Goal: Information Seeking & Learning: Learn about a topic

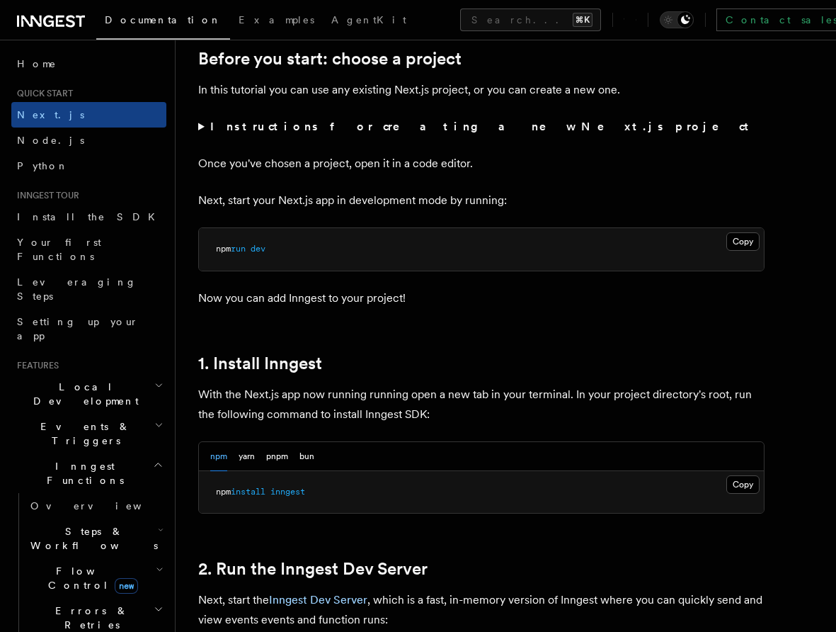
scroll to position [500, 0]
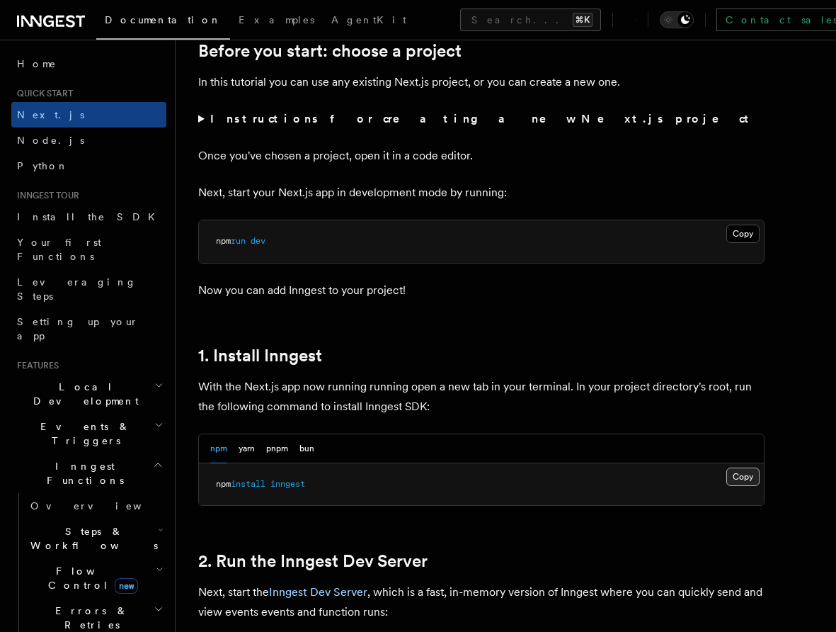
click at [736, 469] on button "Copy Copied" at bounding box center [742, 476] width 33 height 18
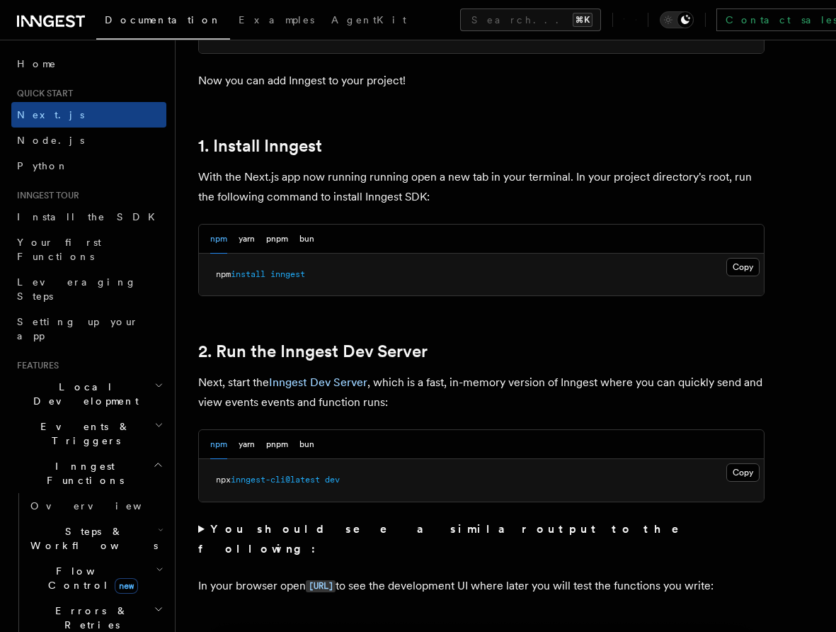
scroll to position [711, 0]
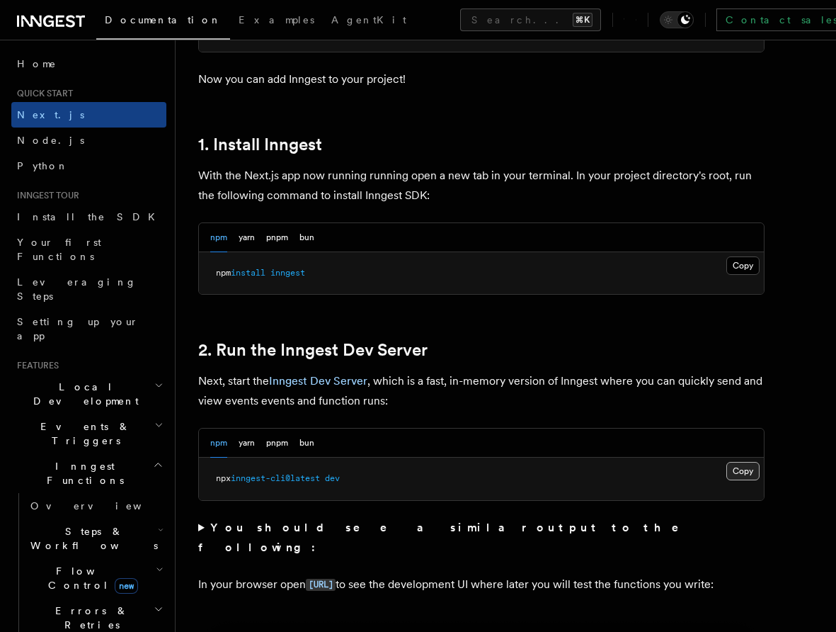
click at [745, 472] on button "Copy Copied" at bounding box center [742, 471] width 33 height 18
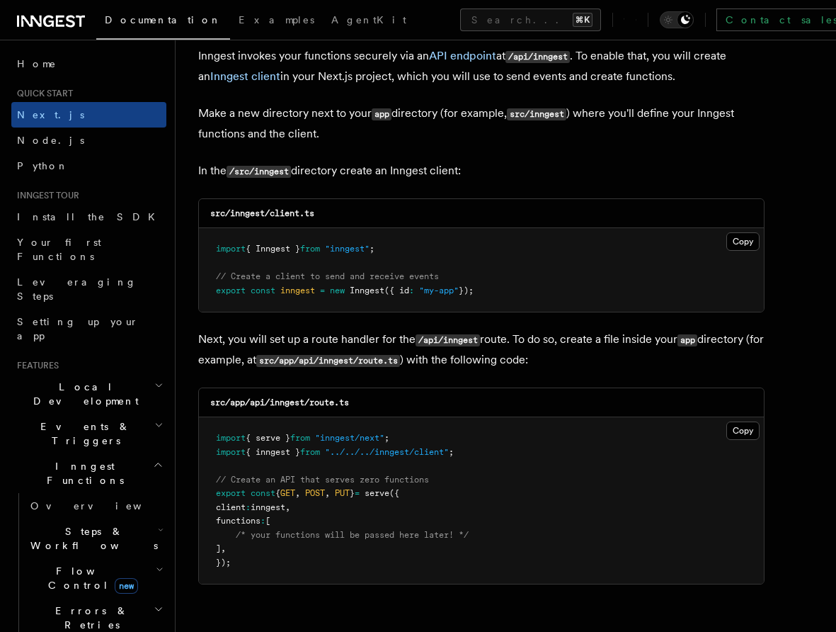
scroll to position [1715, 0]
drag, startPoint x: 520, startPoint y: 289, endPoint x: 530, endPoint y: 229, distance: 61.1
click at [530, 229] on pre "import { Inngest } from "inngest" ; // Create a client to send and receive even…" at bounding box center [481, 269] width 565 height 84
copy code "import { Inngest } from "inngest" ; // Create a client to send and receive even…"
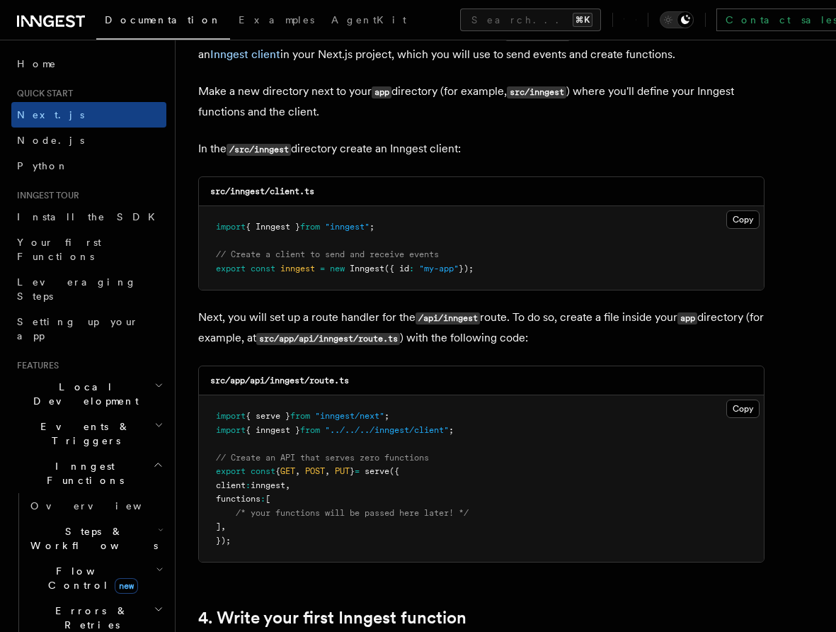
scroll to position [1748, 0]
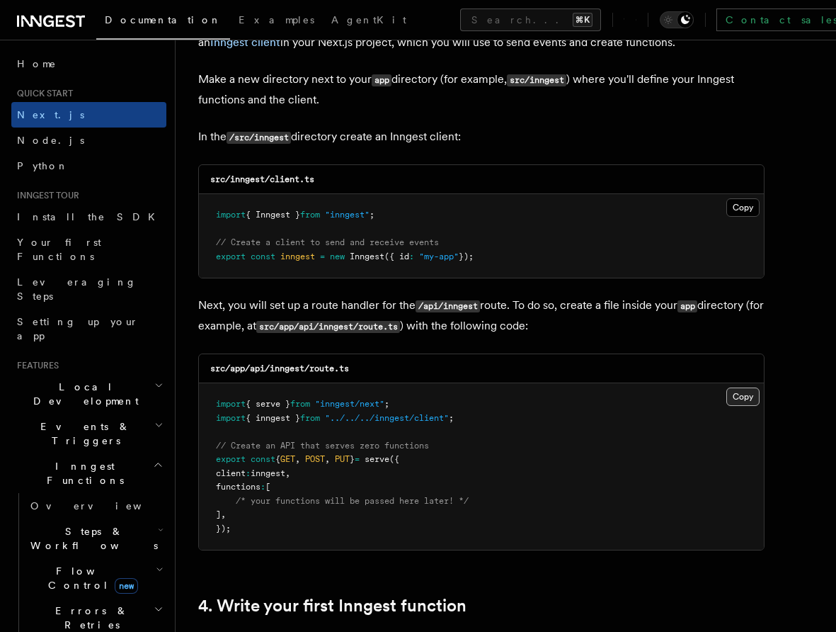
click at [744, 396] on button "Copy Copied" at bounding box center [742, 396] width 33 height 18
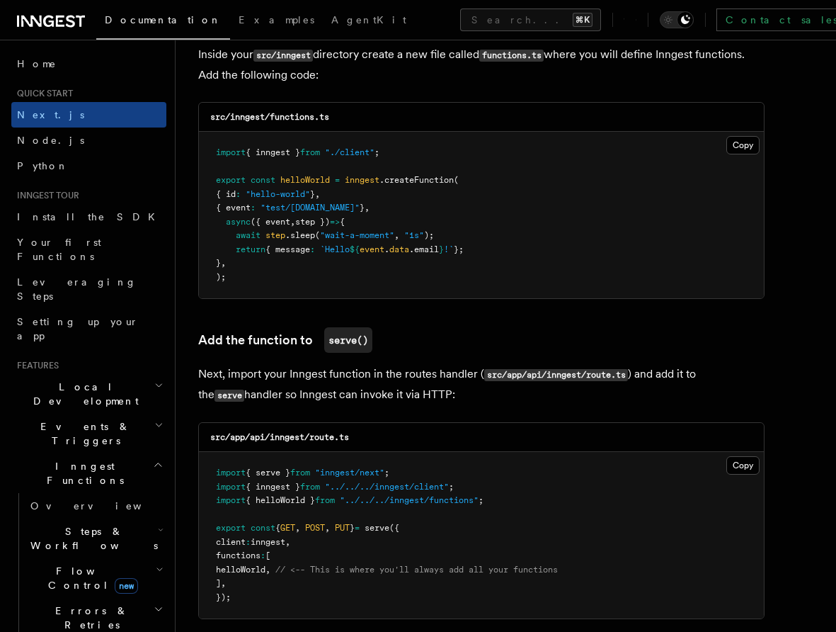
scroll to position [2523, 0]
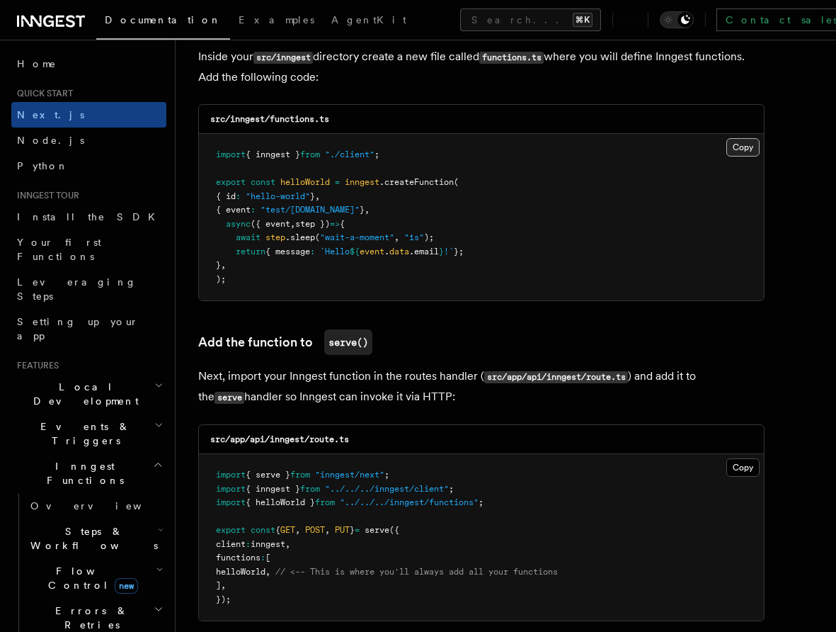
click at [734, 151] on button "Copy Copied" at bounding box center [742, 147] width 33 height 18
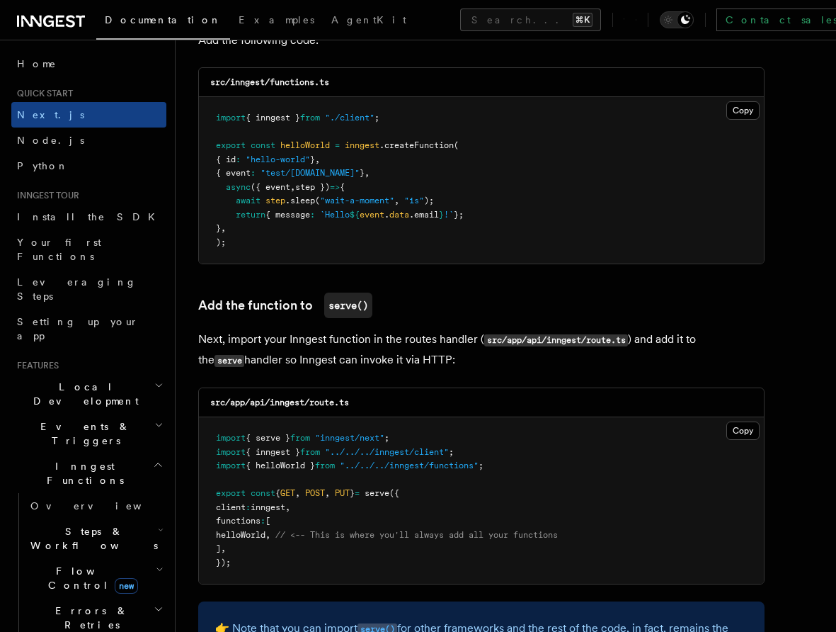
scroll to position [2559, 0]
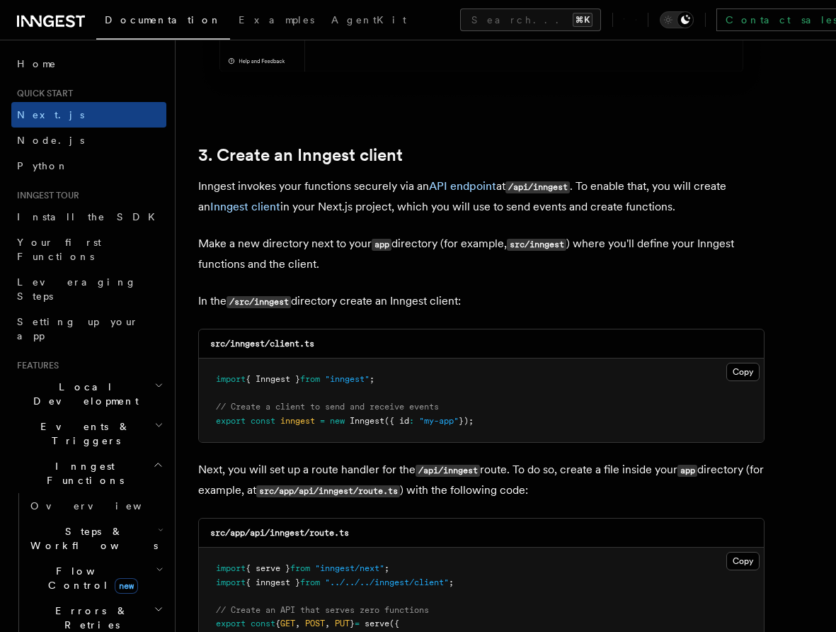
click at [372, 186] on p "Inngest invokes your functions securely via an API endpoint at /api/inngest . T…" at bounding box center [481, 196] width 566 height 40
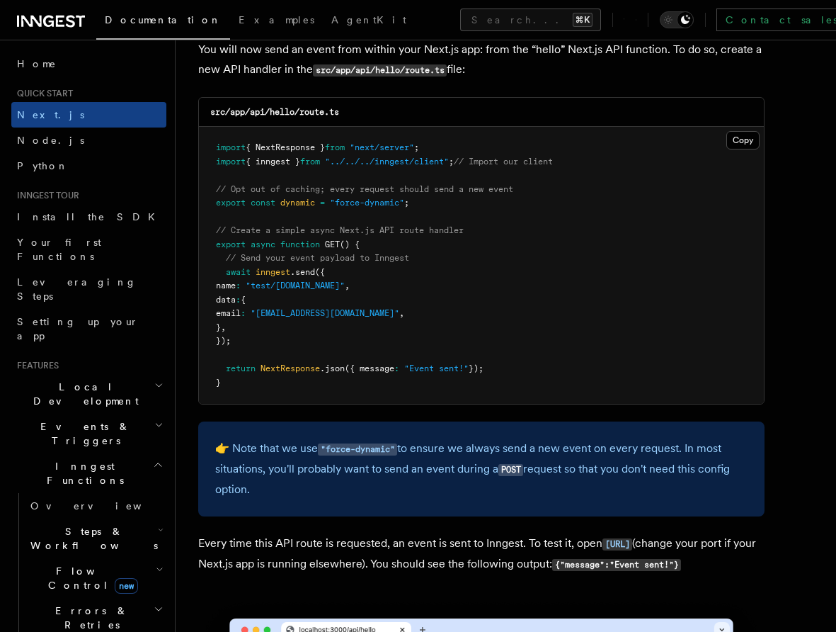
scroll to position [7438, 0]
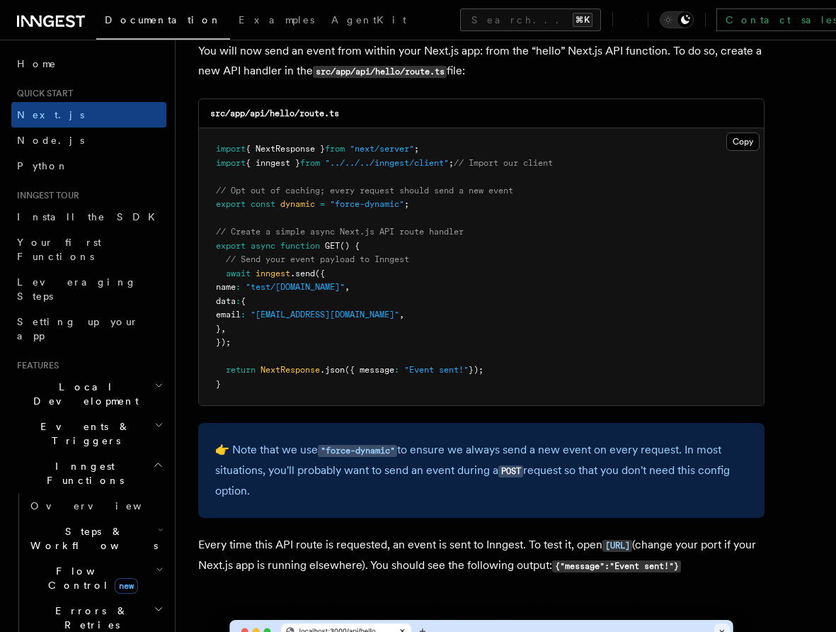
click at [235, 292] on span "name" at bounding box center [226, 287] width 20 height 10
drag, startPoint x: 225, startPoint y: 281, endPoint x: 307, endPoint y: 348, distance: 106.2
click at [307, 348] on pre "import { NextResponse } from "next/server" ; import { inngest } from "../../../…" at bounding box center [481, 266] width 565 height 277
copy code "await inngest .send ({ name : "test/hello.world" , data : { email : "testUser@e…"
click at [531, 324] on pre "import { NextResponse } from "next/server" ; import { inngest } from "../../../…" at bounding box center [481, 266] width 565 height 277
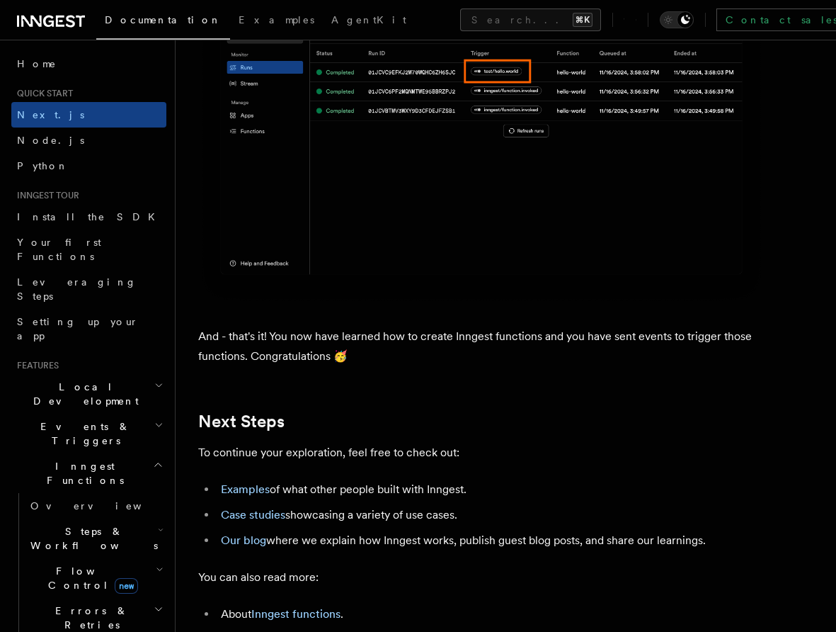
scroll to position [8632, 0]
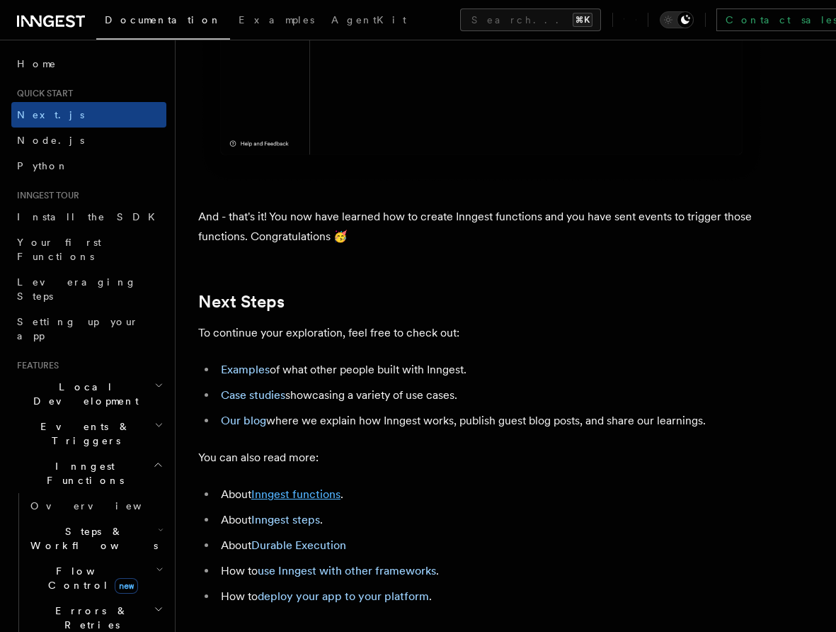
click at [316, 501] on link "Inngest functions" at bounding box center [295, 493] width 89 height 13
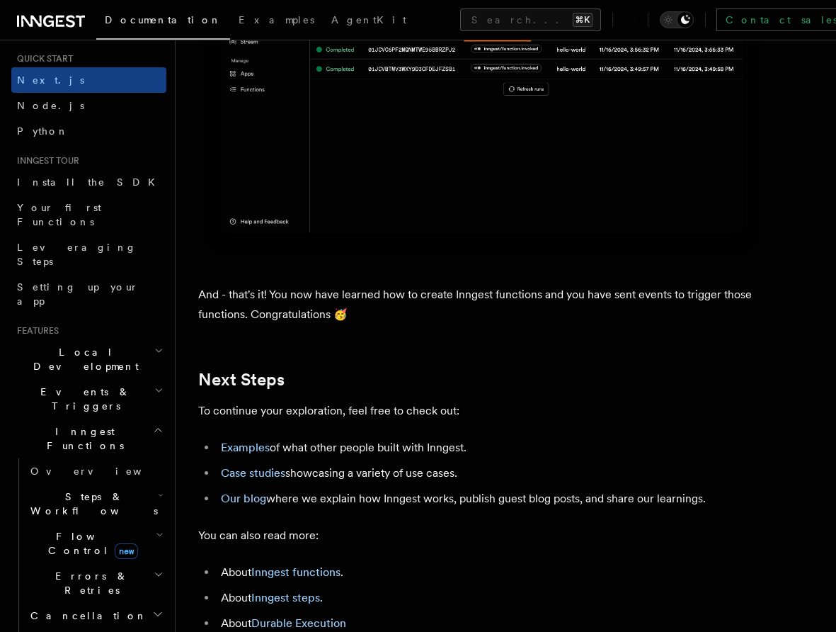
scroll to position [8913, 0]
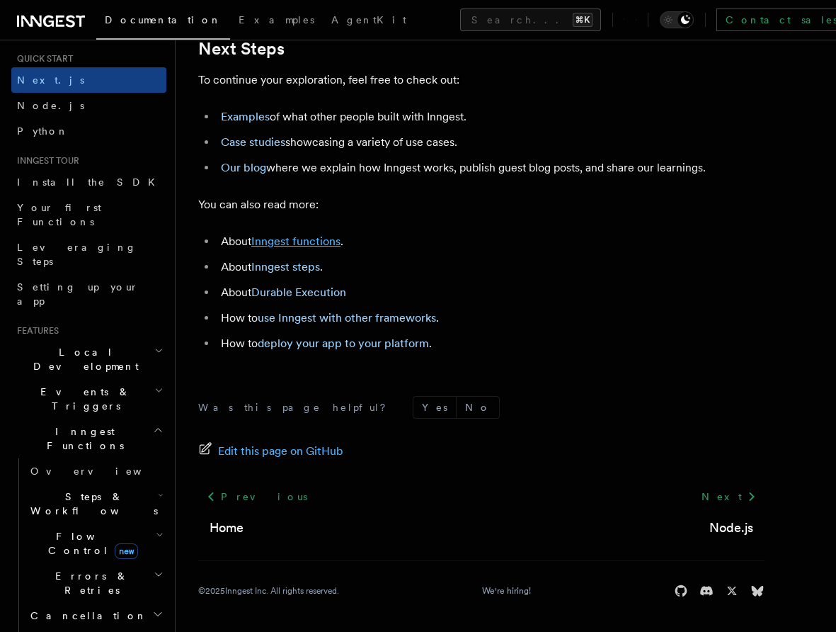
click at [306, 247] on link "Inngest functions" at bounding box center [295, 240] width 89 height 13
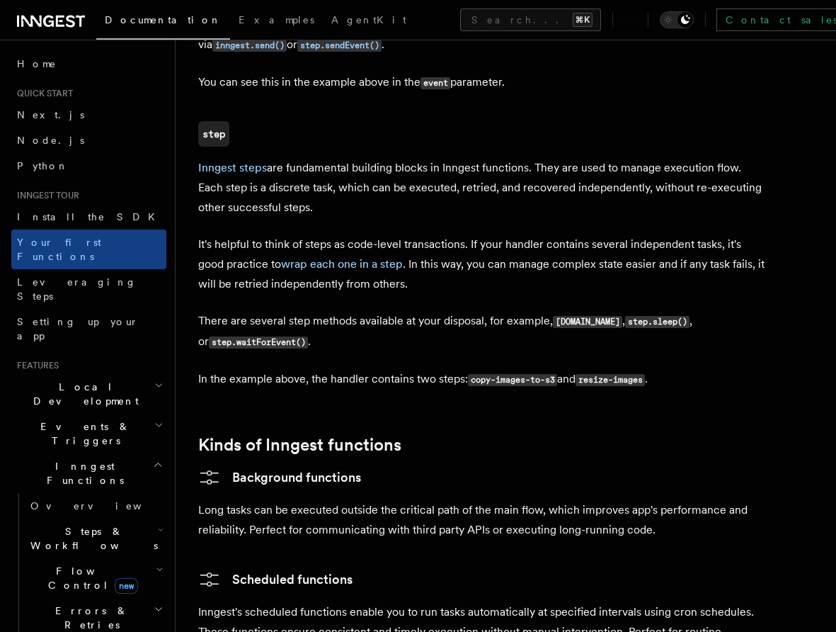
scroll to position [1885, 0]
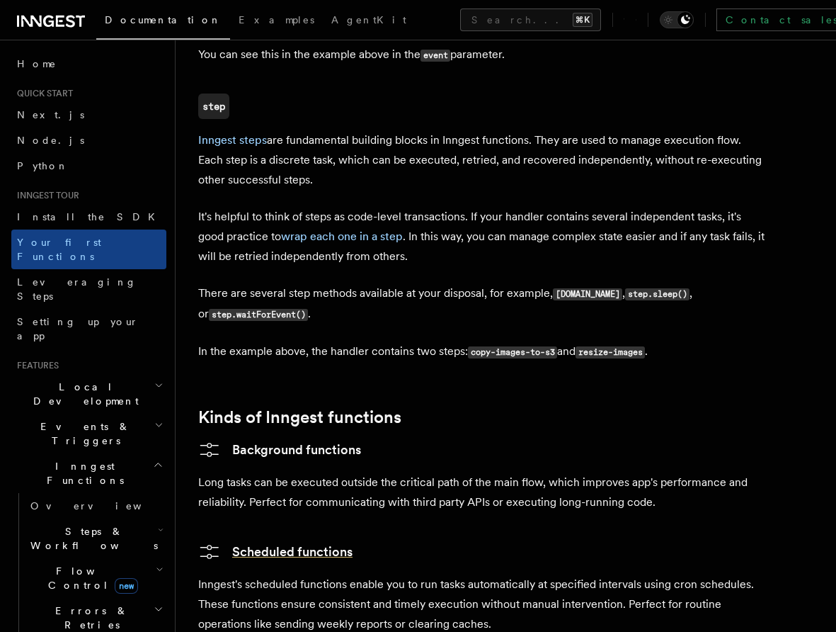
click at [265, 540] on link "Scheduled functions" at bounding box center [275, 551] width 154 height 23
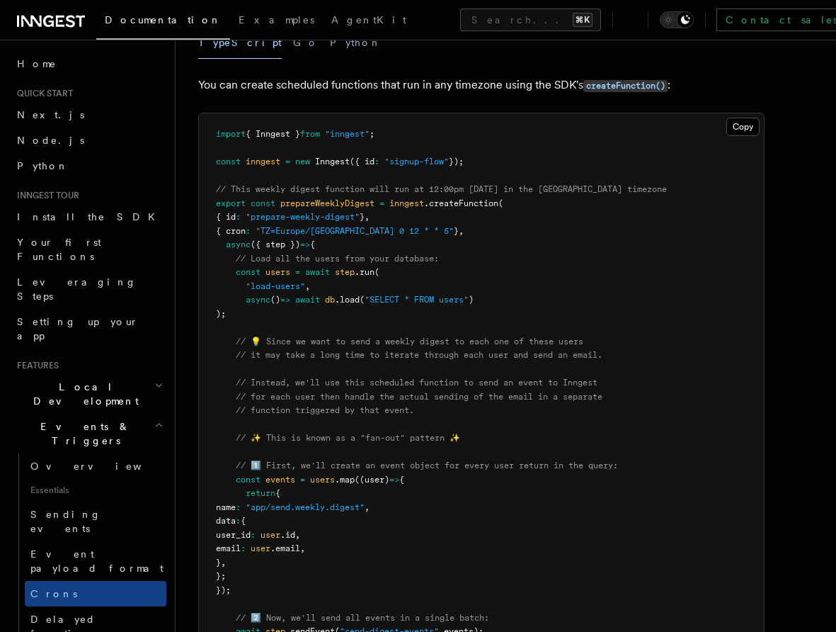
scroll to position [162, 0]
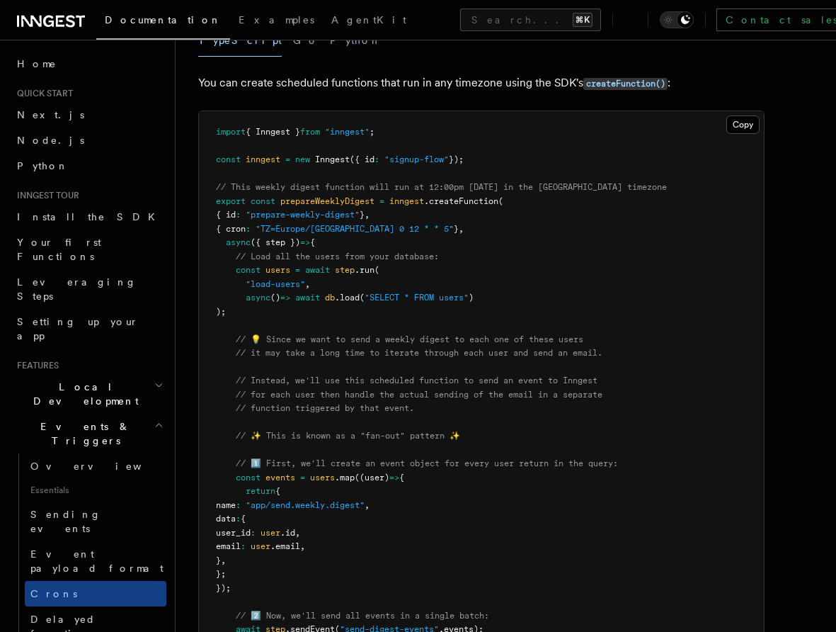
click at [291, 314] on pre "import { Inngest } from "inngest" ; const inngest = new Inngest ({ id : "signup…" at bounding box center [481, 546] width 565 height 871
drag, startPoint x: 291, startPoint y: 314, endPoint x: 232, endPoint y: 273, distance: 71.3
click at [232, 273] on pre "import { Inngest } from "inngest" ; const inngest = new Inngest ({ id : "signup…" at bounding box center [481, 546] width 565 height 871
click at [232, 273] on span at bounding box center [226, 270] width 20 height 10
click at [305, 314] on pre "import { Inngest } from "inngest" ; const inngest = new Inngest ({ id : "signup…" at bounding box center [481, 546] width 565 height 871
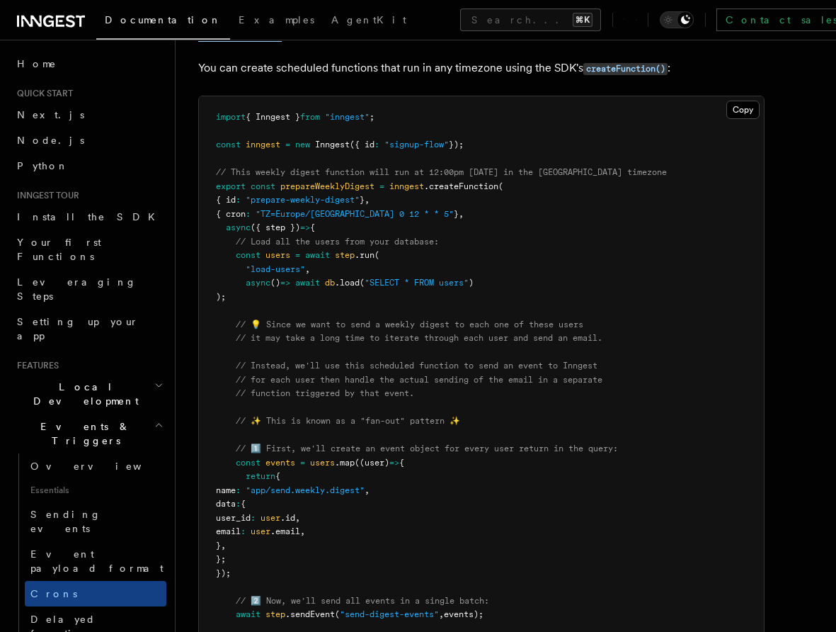
scroll to position [176, 0]
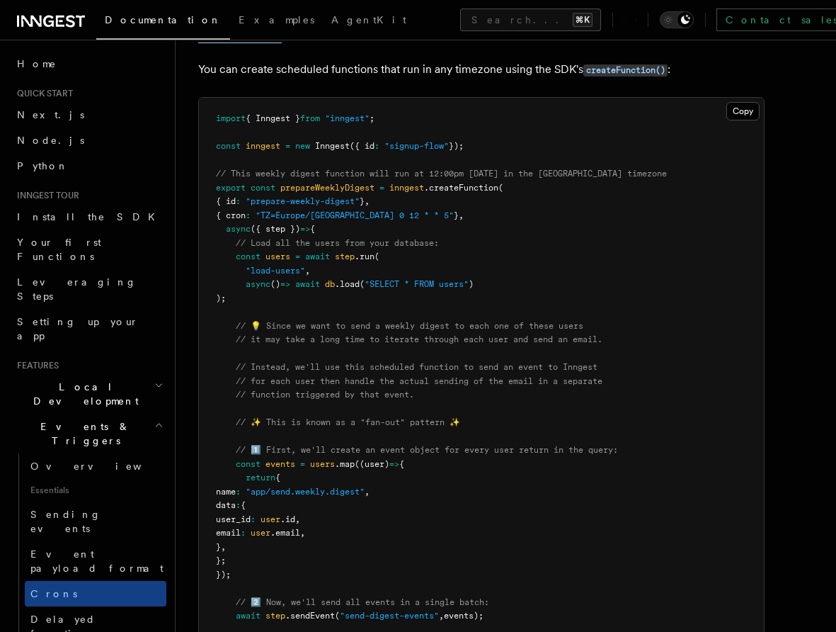
drag, startPoint x: 263, startPoint y: 299, endPoint x: 210, endPoint y: 261, distance: 66.0
click at [210, 261] on pre "import { Inngest } from "inngest" ; const inngest = new Inngest ({ id : "signup…" at bounding box center [481, 533] width 565 height 871
click at [285, 251] on pre "import { Inngest } from "inngest" ; const inngest = new Inngest ({ id : "signup…" at bounding box center [481, 533] width 565 height 871
drag, startPoint x: 487, startPoint y: 238, endPoint x: 487, endPoint y: 229, distance: 8.5
click at [487, 230] on pre "import { Inngest } from "inngest" ; const inngest = new Inngest ({ id : "signup…" at bounding box center [481, 533] width 565 height 871
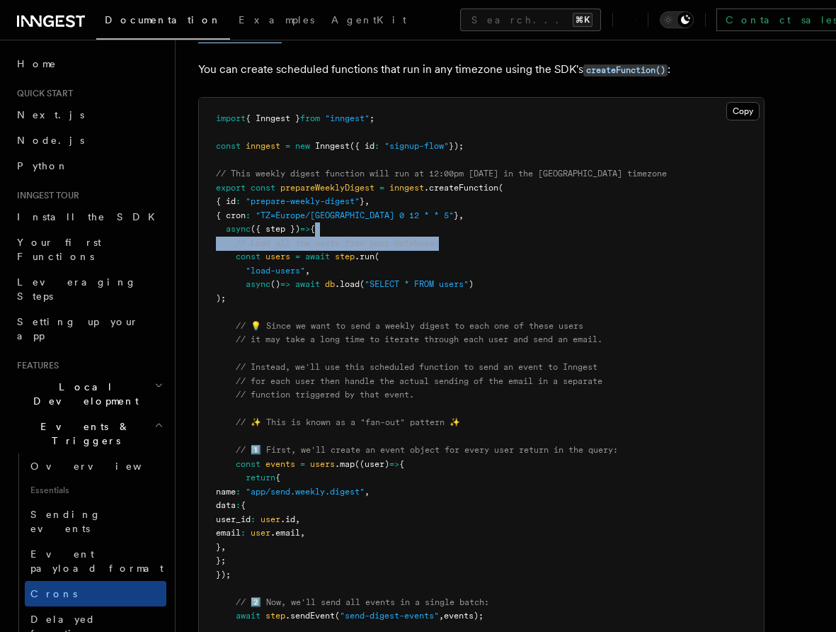
click at [487, 229] on pre "import { Inngest } from "inngest" ; const inngest = new Inngest ({ id : "signup…" at bounding box center [481, 533] width 565 height 871
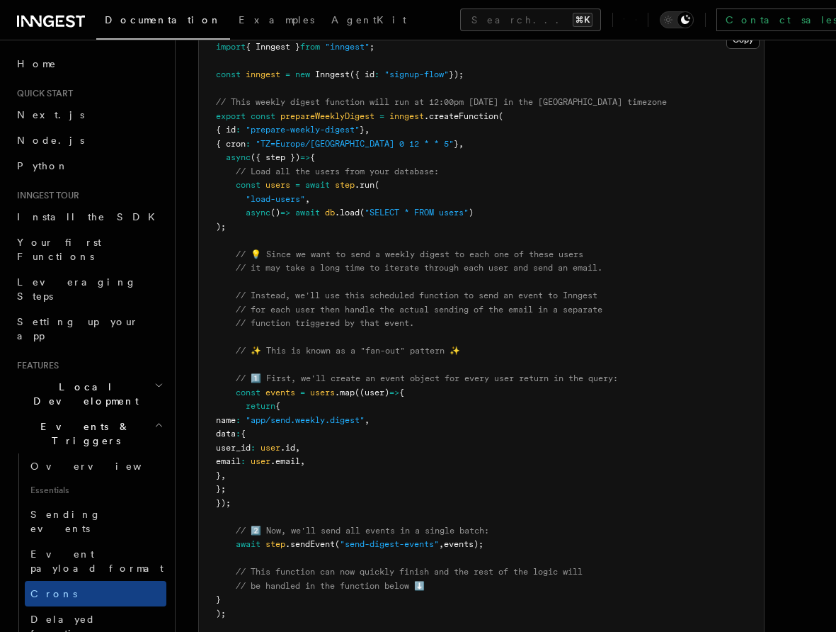
scroll to position [0, 0]
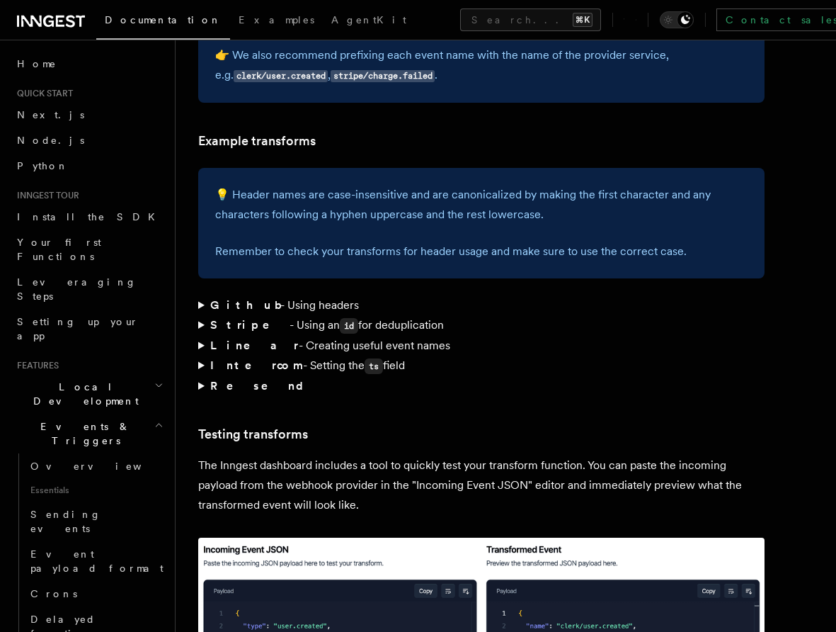
scroll to position [2353, 0]
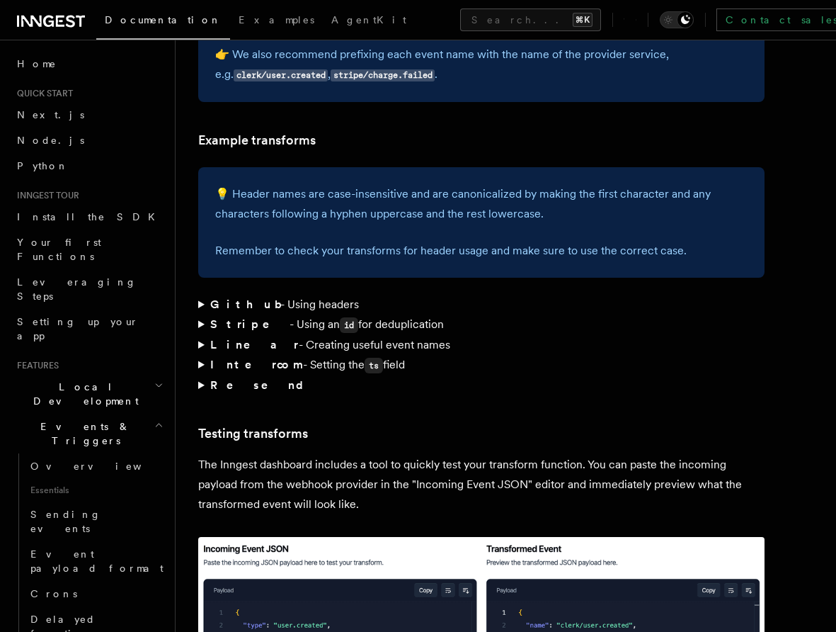
click at [212, 378] on strong "Resend" at bounding box center [262, 384] width 105 height 13
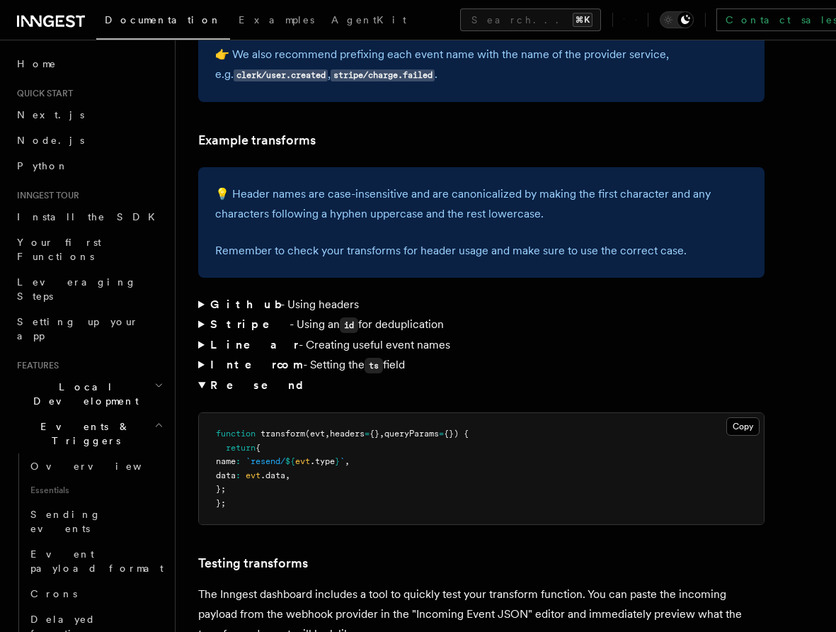
click at [202, 375] on summary "Resend" at bounding box center [481, 385] width 566 height 20
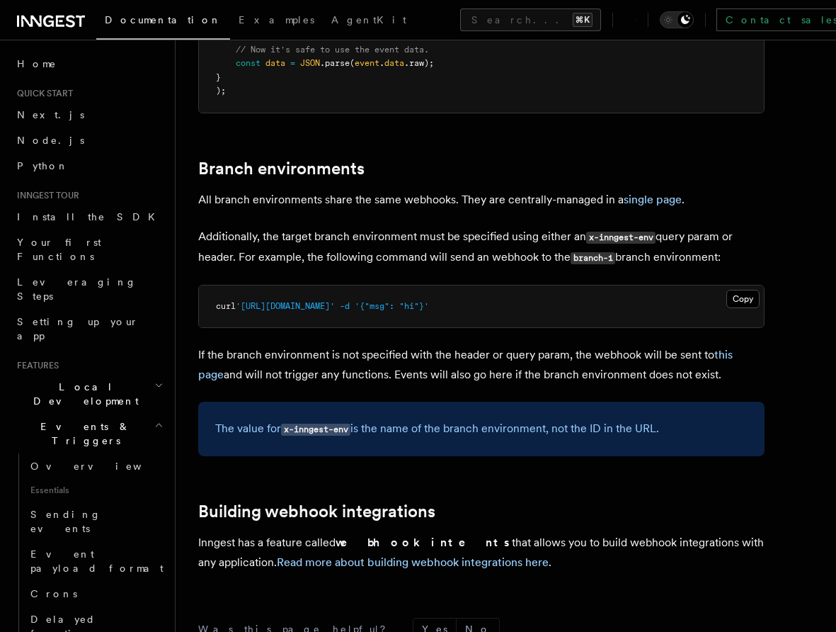
scroll to position [5071, 0]
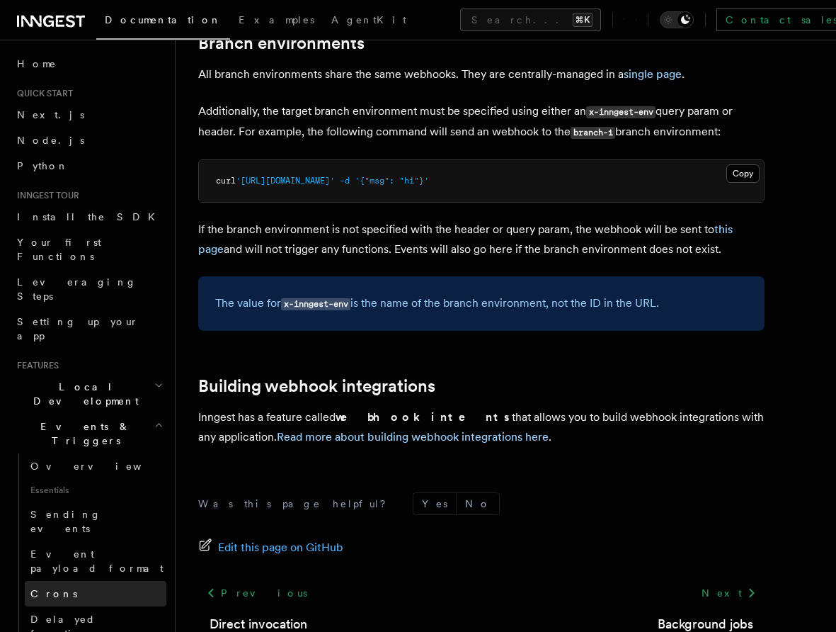
click at [62, 581] on link "Crons" at bounding box center [96, 593] width 142 height 25
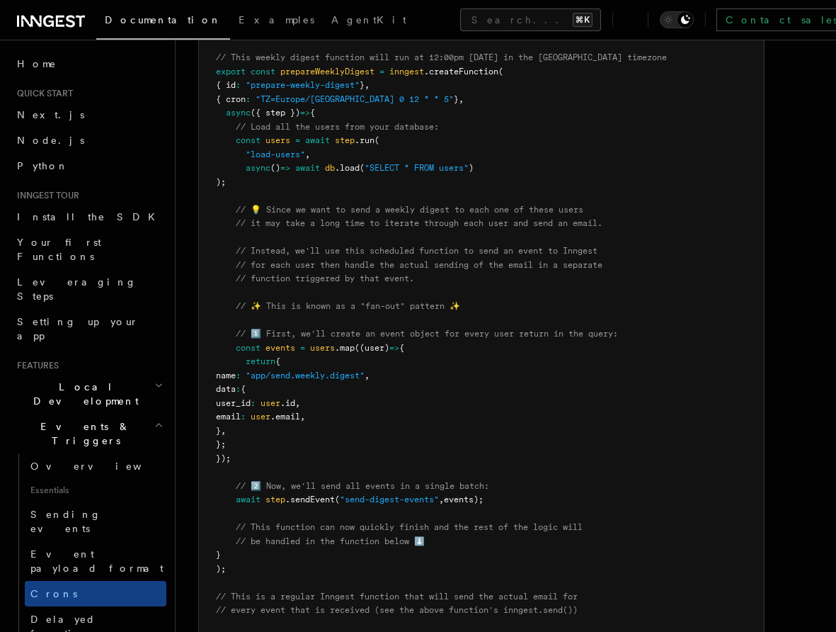
scroll to position [287, 0]
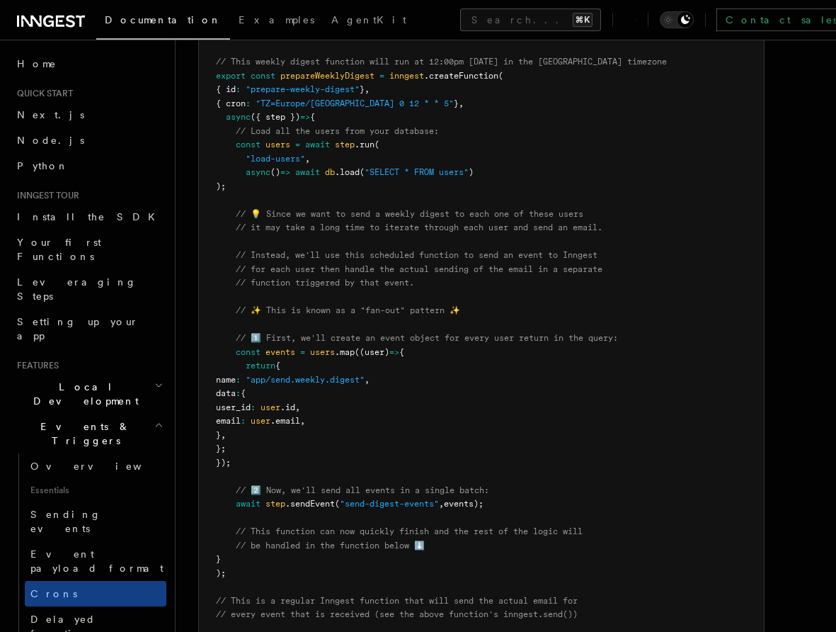
click at [346, 217] on span "// 💡 Since we want to send a weekly digest to each one of these users" at bounding box center [410, 214] width 348 height 10
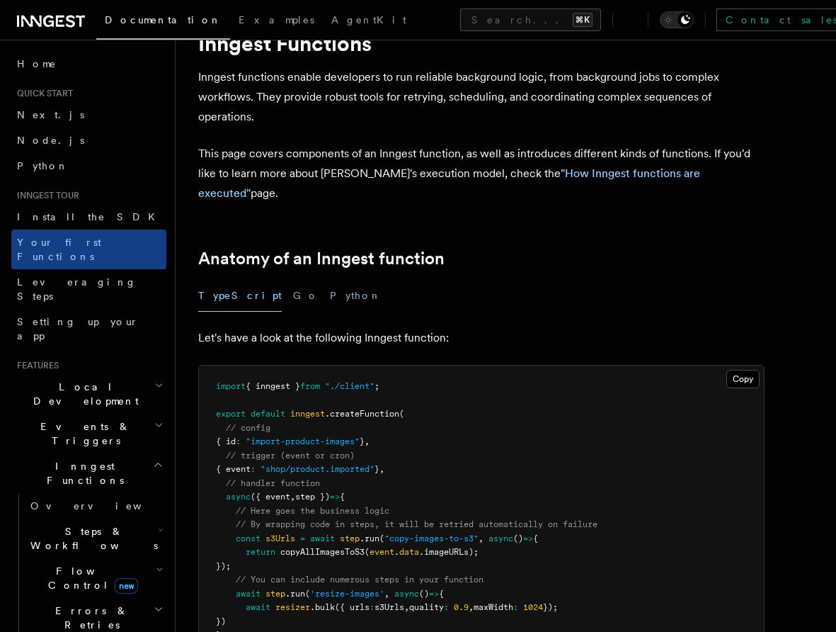
scroll to position [81, 0]
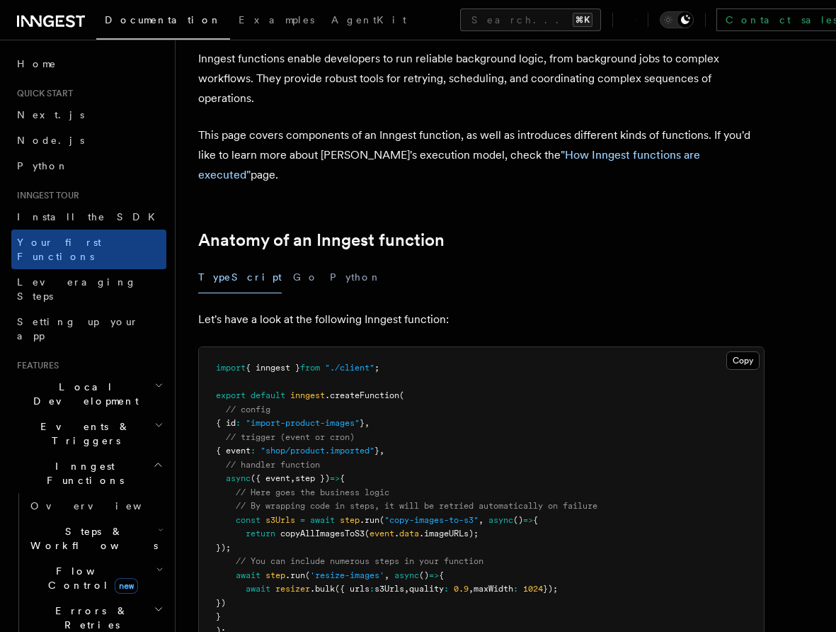
click at [418, 309] on p "Let's have a look at the following Inngest function:" at bounding box center [481, 319] width 566 height 20
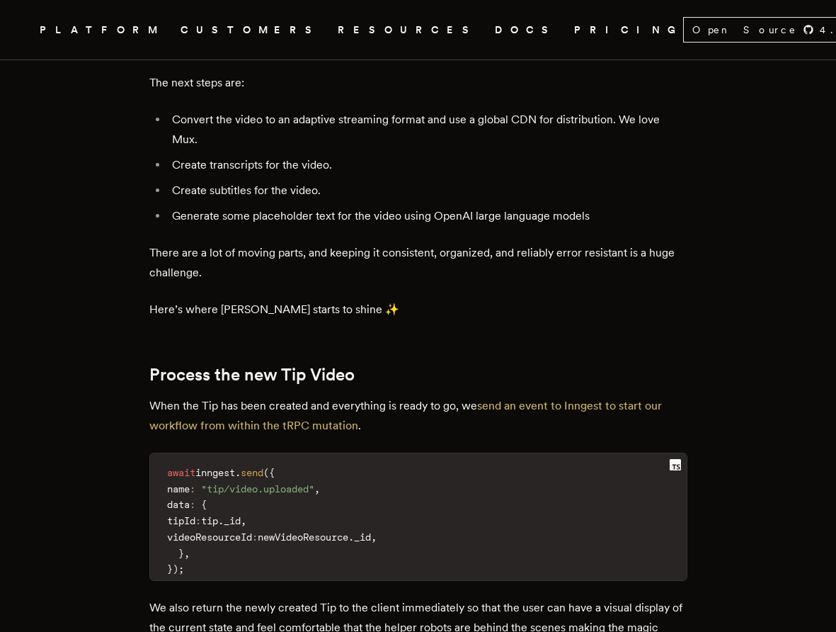
scroll to position [5037, 0]
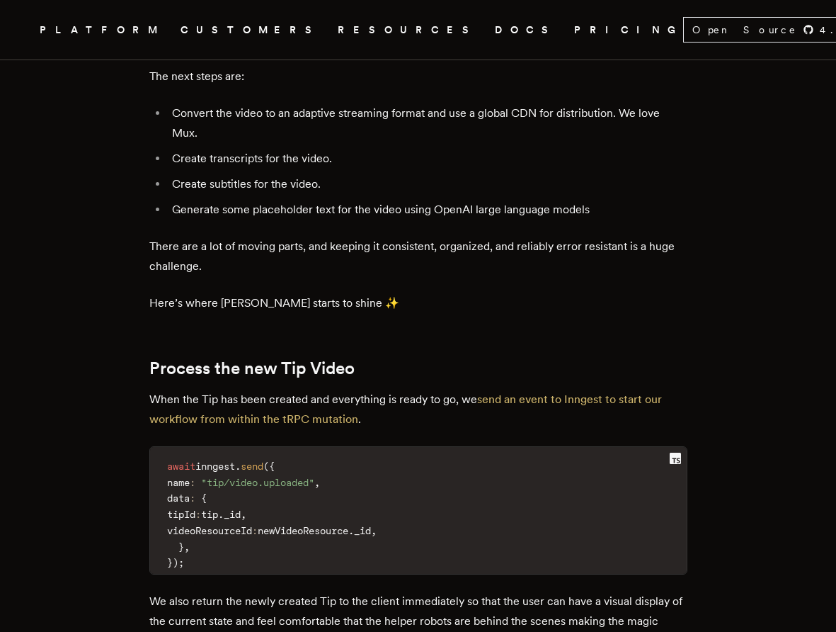
click at [348, 276] on p "There are a lot of moving parts, and keeping it consistent, organized, and reli…" at bounding box center [418, 256] width 538 height 40
